Goal: Information Seeking & Learning: Learn about a topic

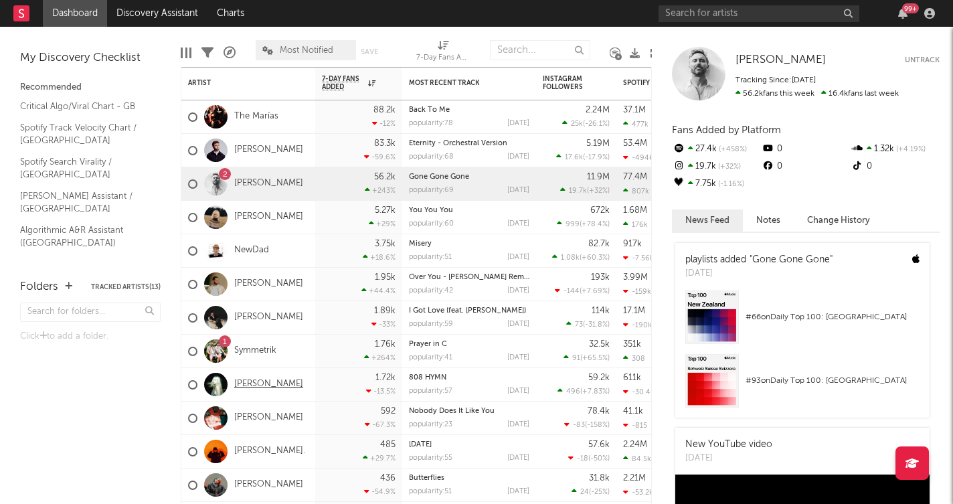
click at [250, 382] on link "[PERSON_NAME]" at bounding box center [268, 384] width 69 height 11
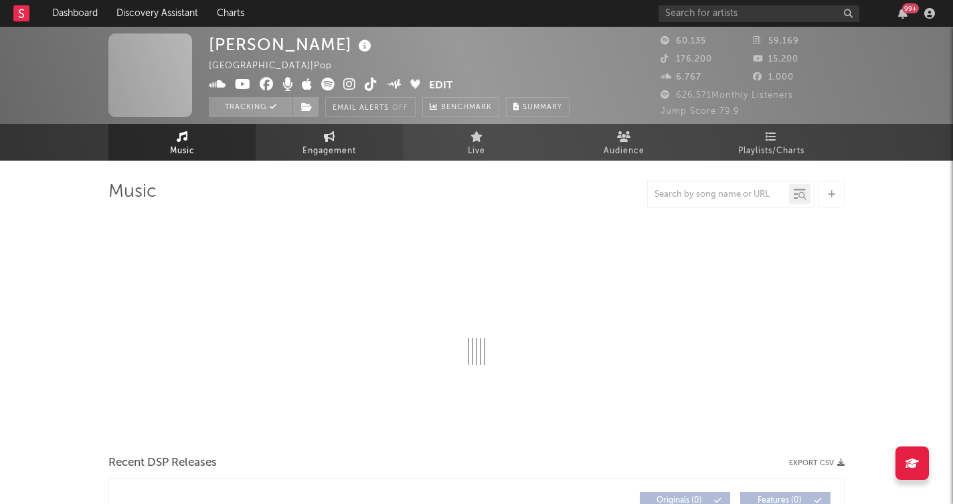
click at [324, 144] on span "Engagement" at bounding box center [330, 151] width 54 height 16
select select "1w"
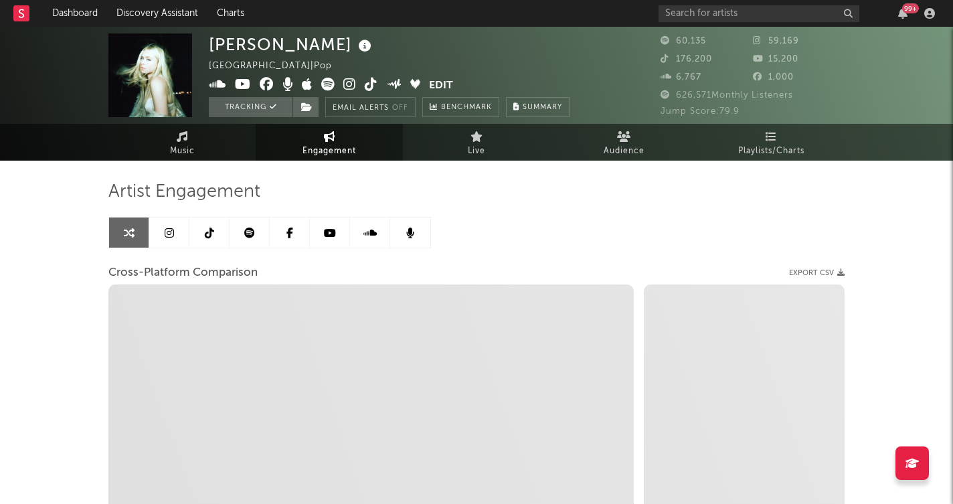
click at [208, 234] on icon at bounding box center [209, 233] width 9 height 11
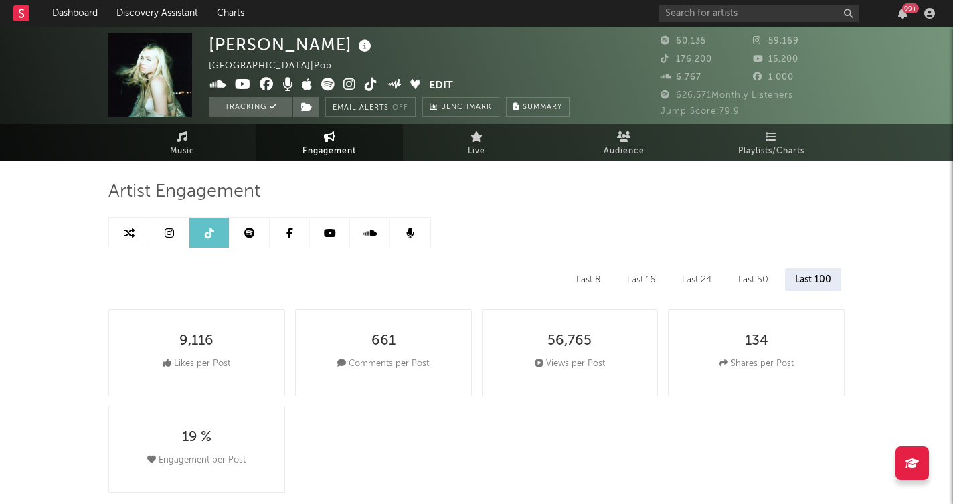
select select "6m"
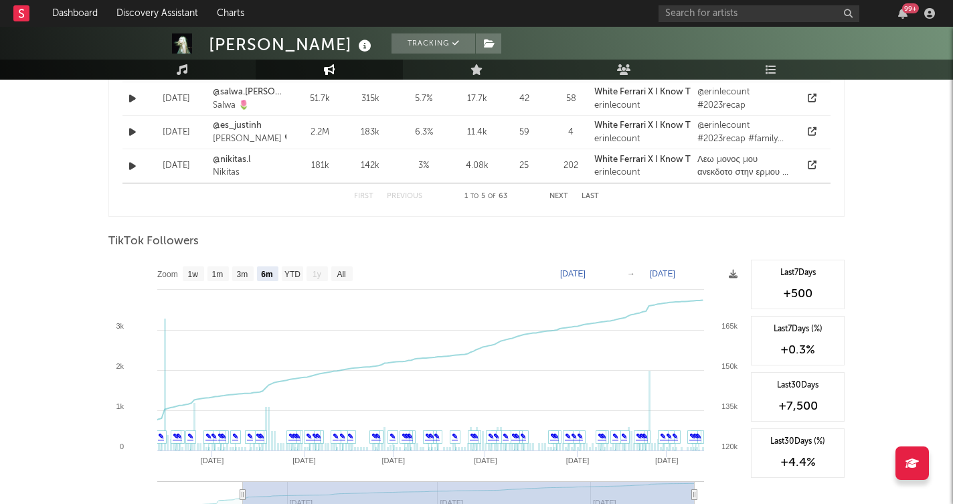
scroll to position [1147, 0]
